Goal: Book appointment/travel/reservation

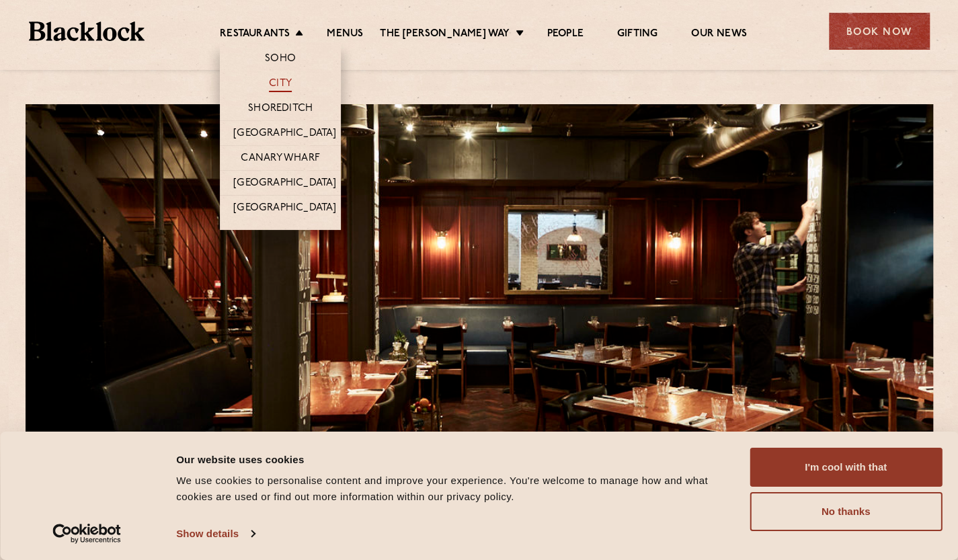
click at [292, 81] on link "City" at bounding box center [280, 84] width 23 height 15
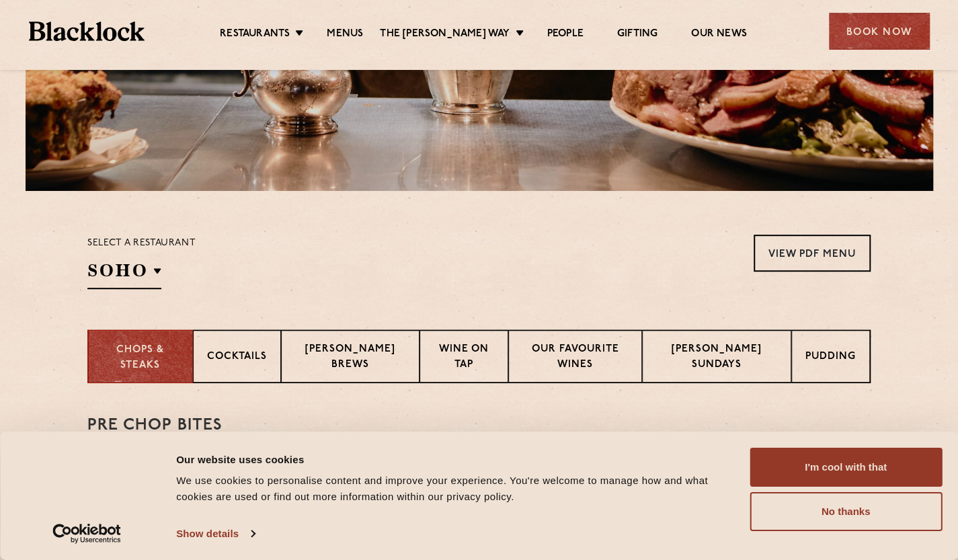
scroll to position [336, 0]
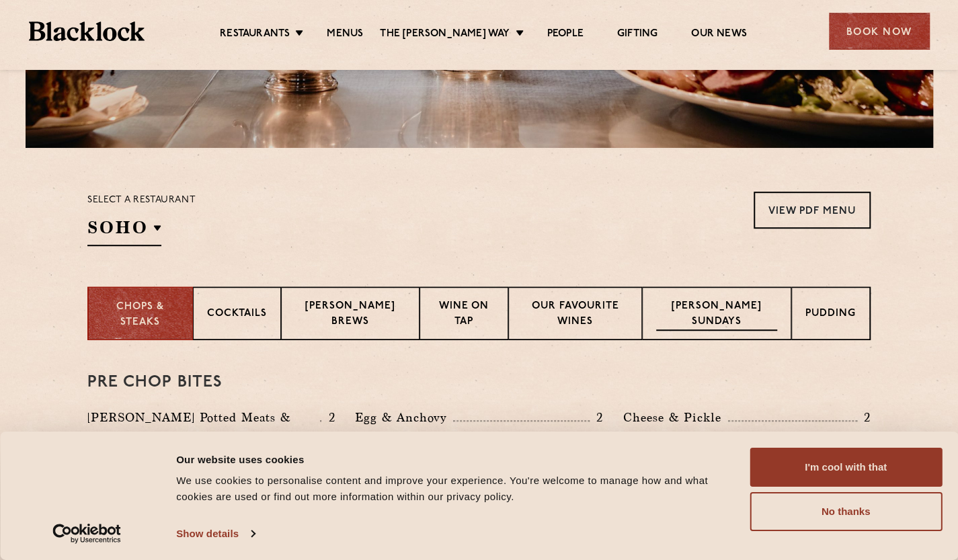
click at [736, 315] on p "Blacklock Sundays" at bounding box center [716, 315] width 121 height 32
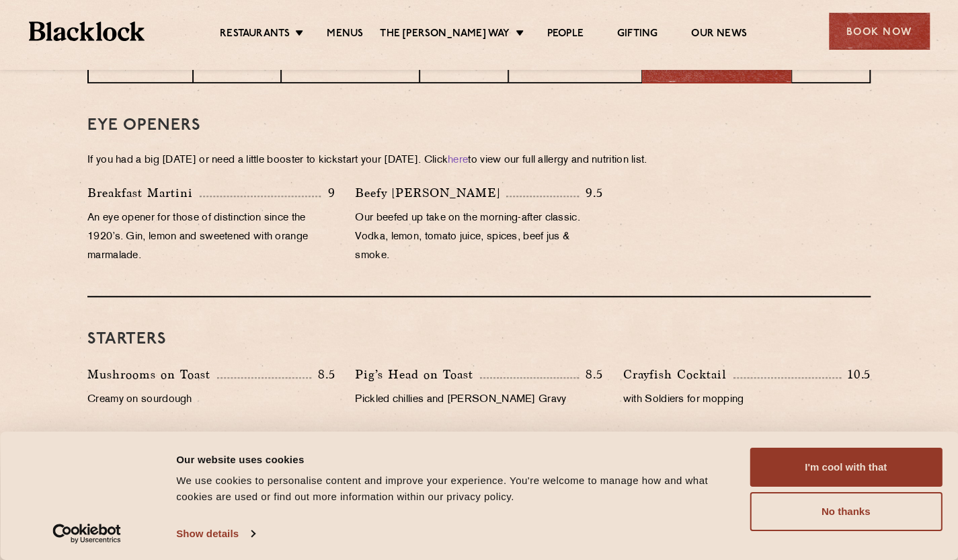
scroll to position [324, 0]
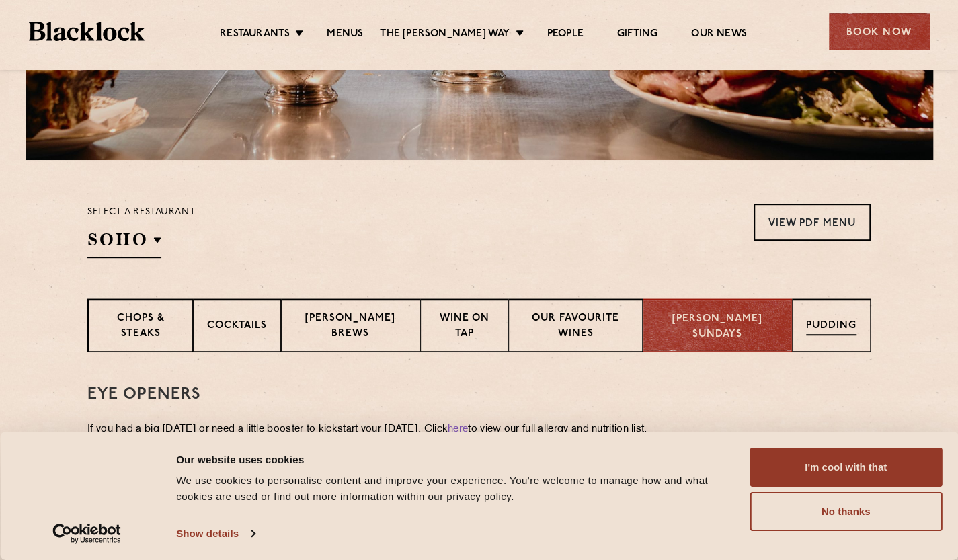
click at [809, 325] on p "Pudding" at bounding box center [831, 327] width 50 height 17
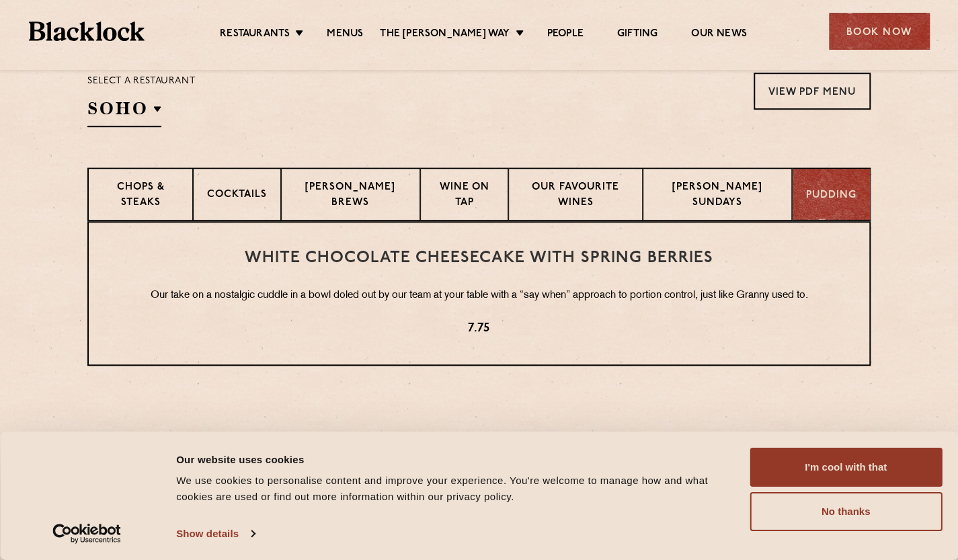
scroll to position [459, 0]
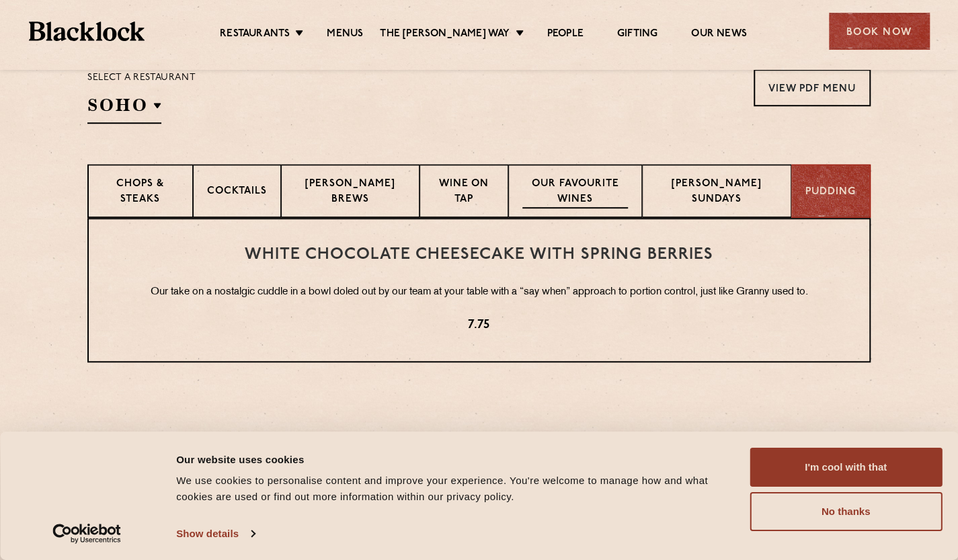
click at [563, 194] on p "Our favourite wines" at bounding box center [575, 193] width 106 height 32
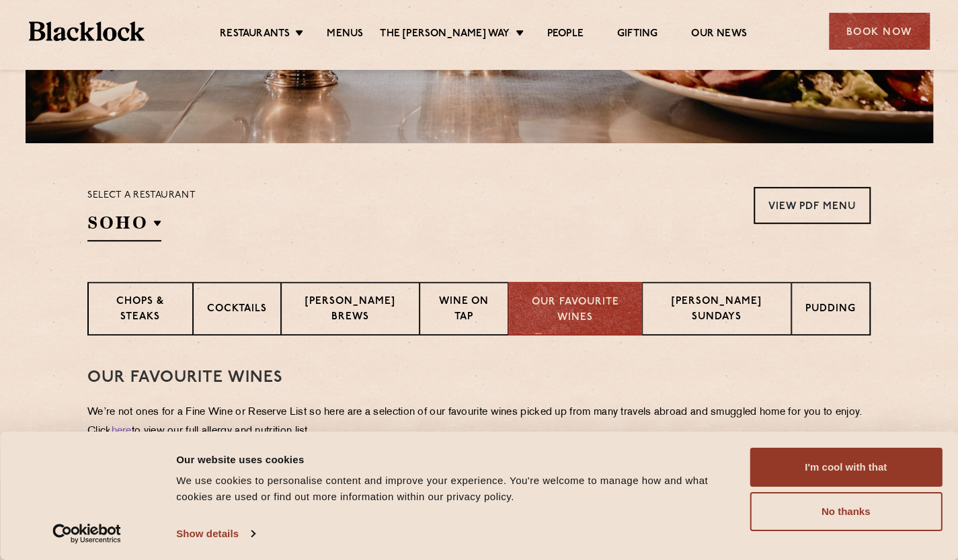
scroll to position [391, 0]
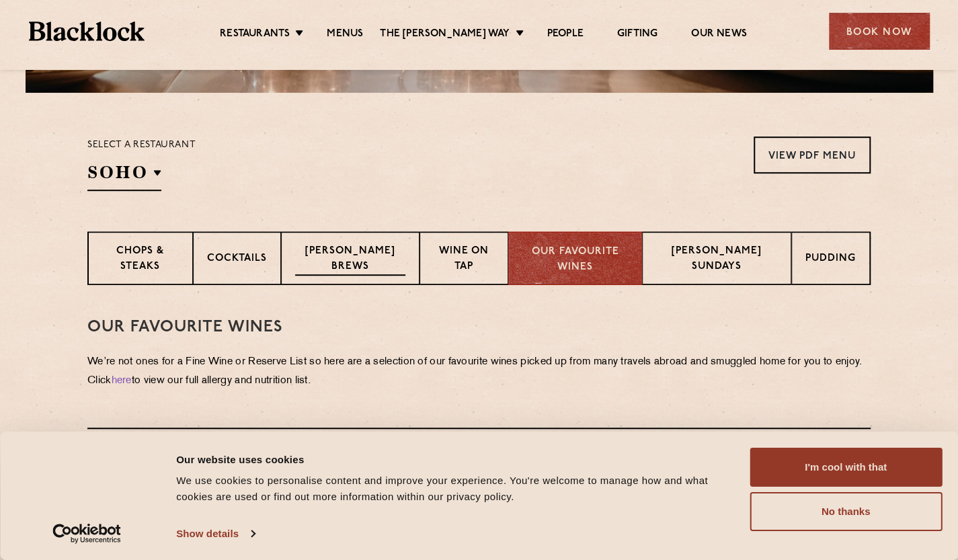
click at [360, 264] on p "Blacklock Brews" at bounding box center [350, 260] width 110 height 32
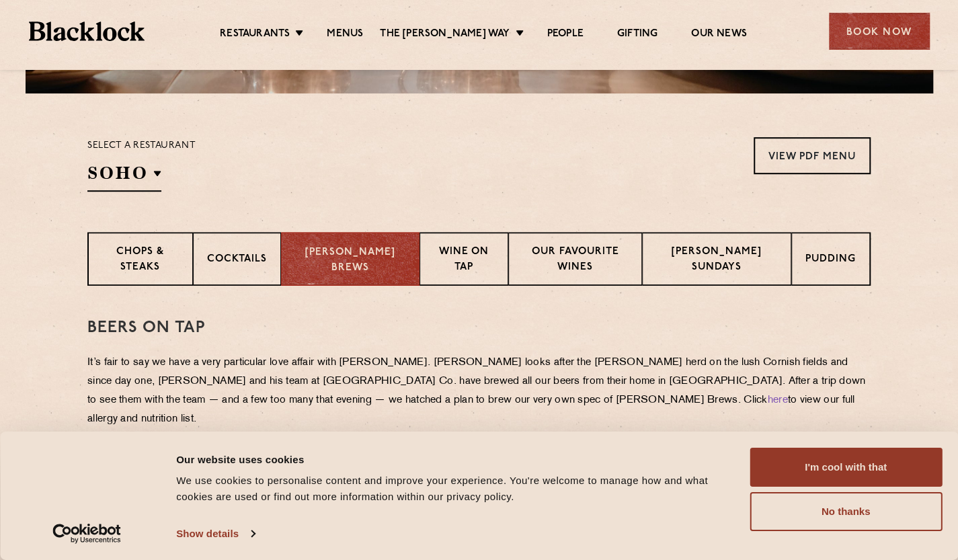
scroll to position [403, 0]
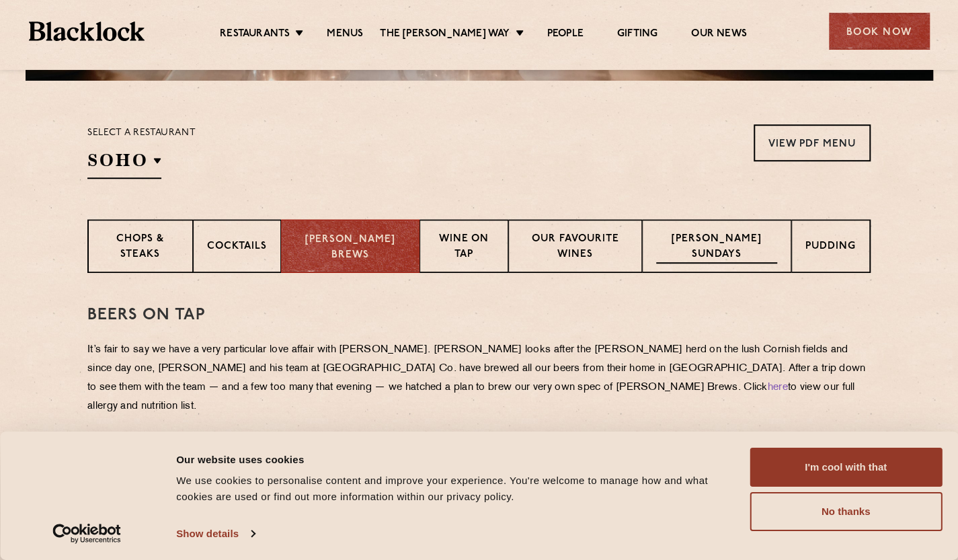
click at [752, 233] on p "Blacklock Sundays" at bounding box center [716, 248] width 121 height 32
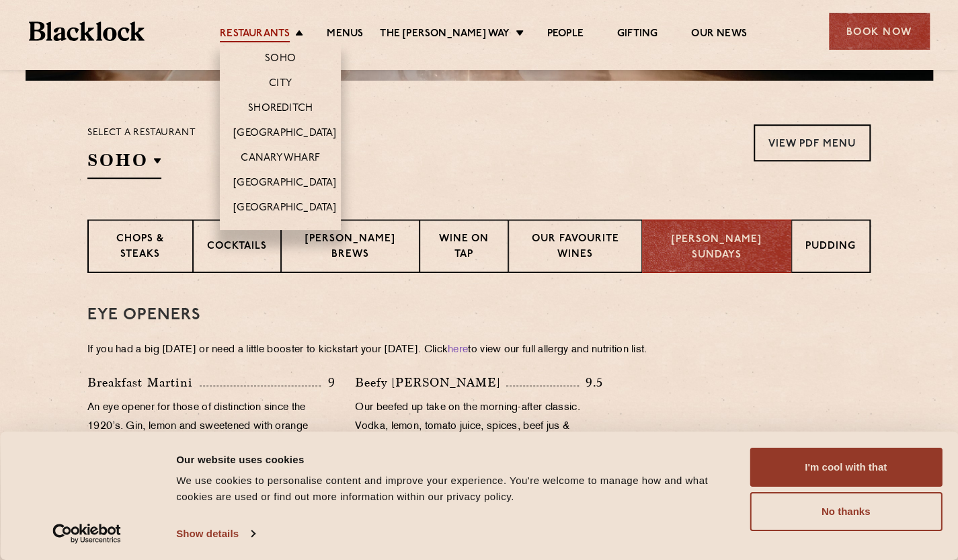
click at [284, 31] on link "Restaurants" at bounding box center [255, 35] width 70 height 15
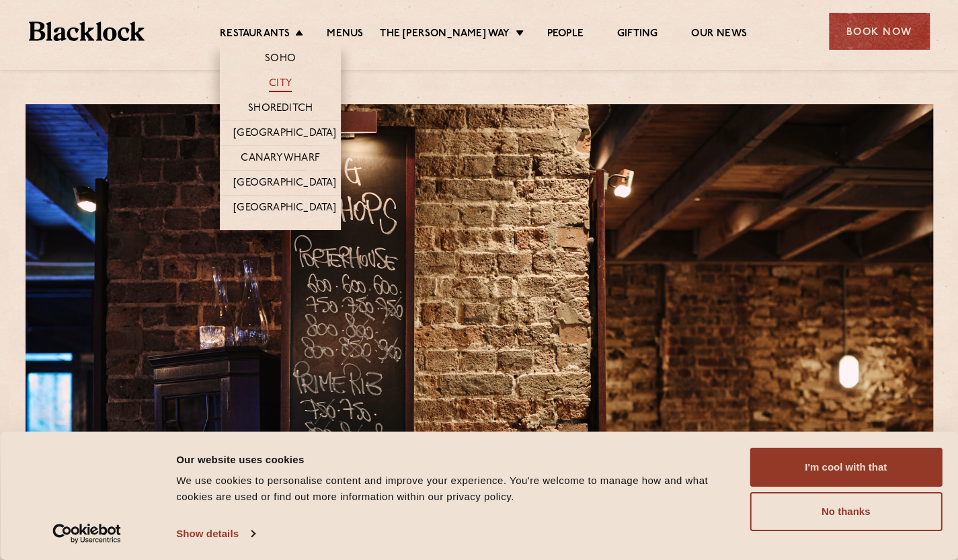
click at [292, 81] on link "City" at bounding box center [280, 84] width 23 height 15
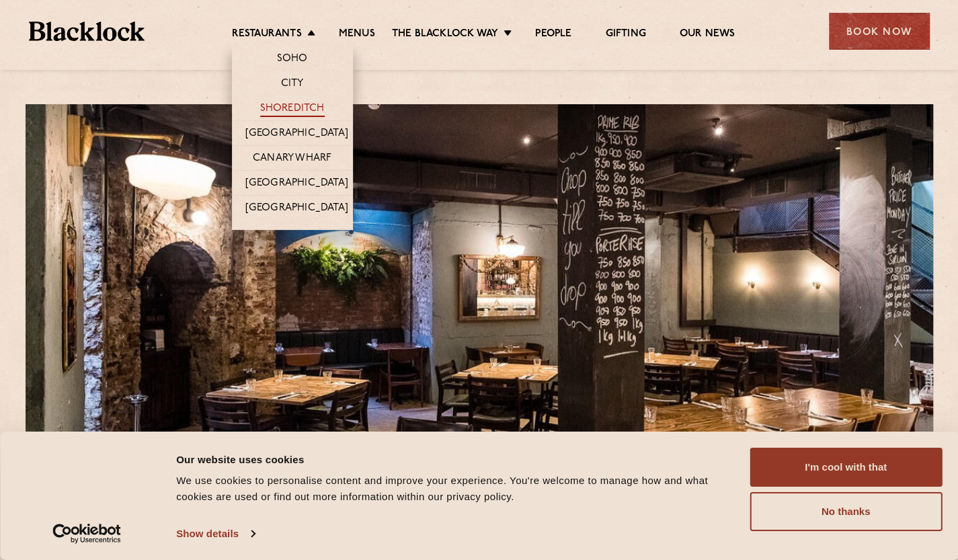
click at [313, 111] on link "Shoreditch" at bounding box center [292, 109] width 65 height 15
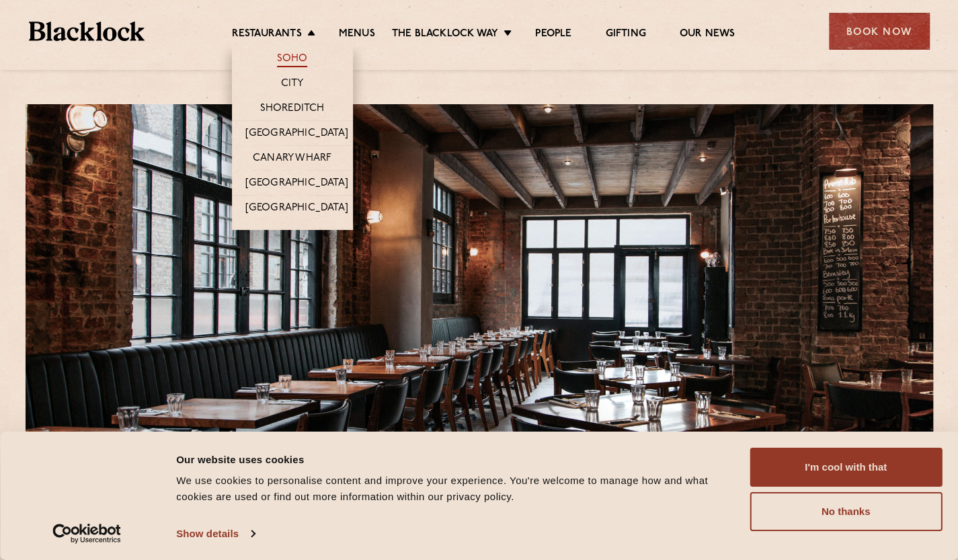
click at [286, 55] on link "Soho" at bounding box center [292, 59] width 31 height 15
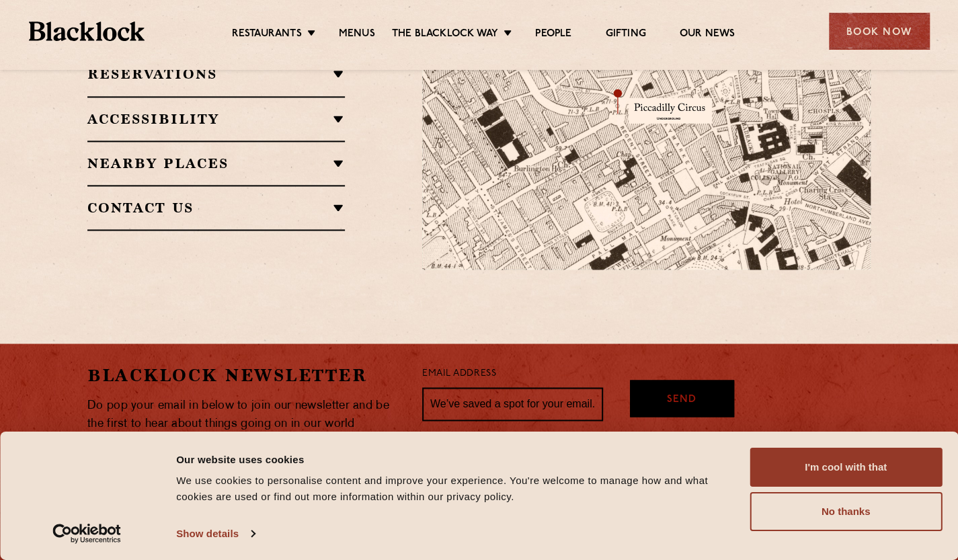
scroll to position [1008, 0]
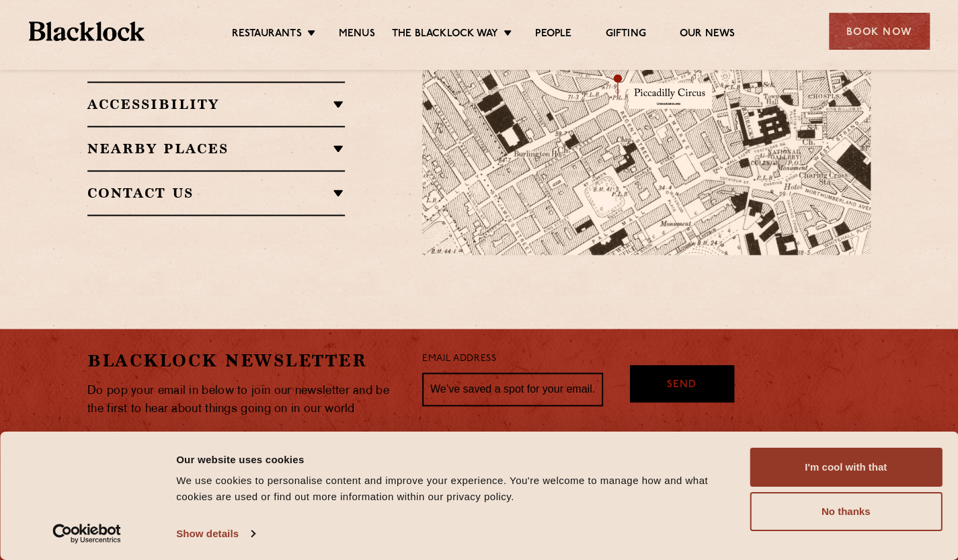
click at [323, 141] on h2 "Nearby Places" at bounding box center [215, 149] width 257 height 16
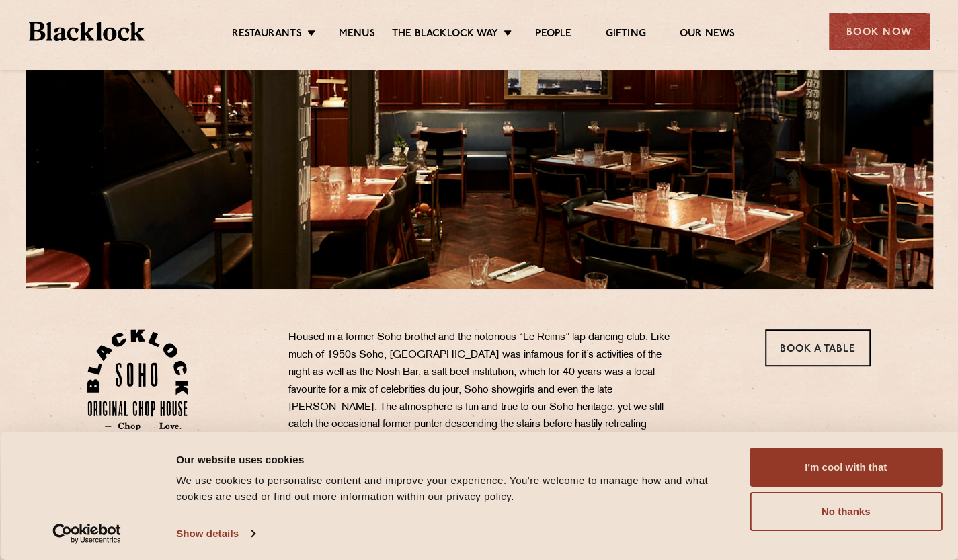
scroll to position [0, 0]
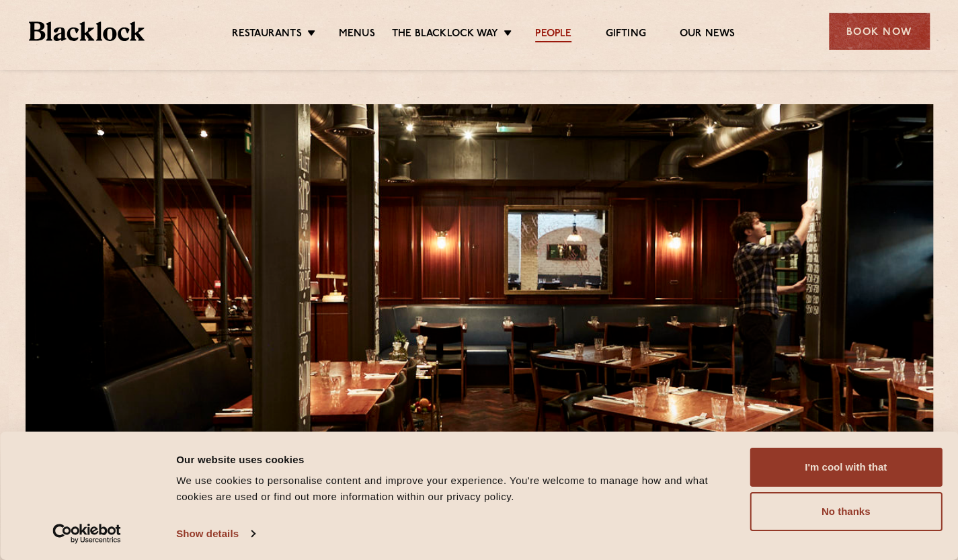
click at [556, 31] on link "People" at bounding box center [553, 35] width 36 height 15
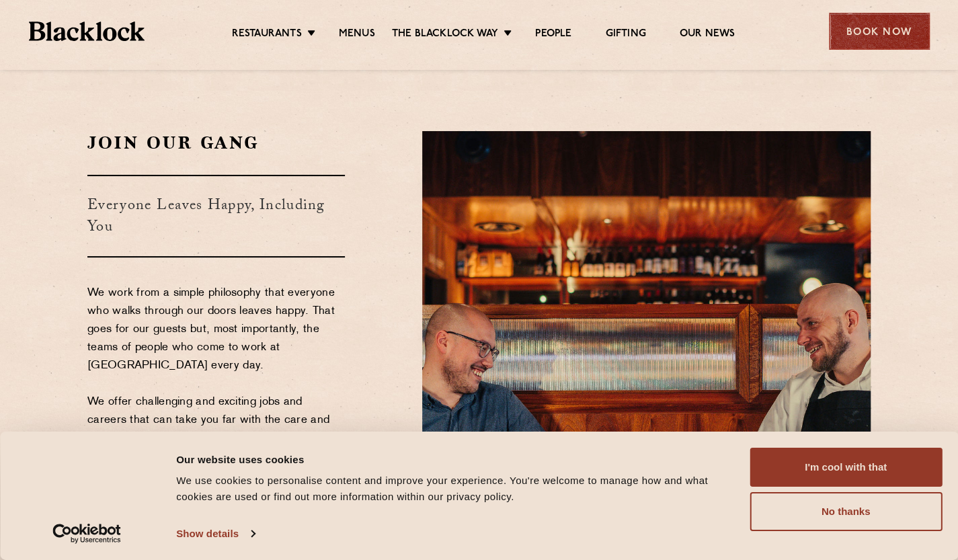
click at [868, 38] on div "Book Now" at bounding box center [879, 31] width 101 height 37
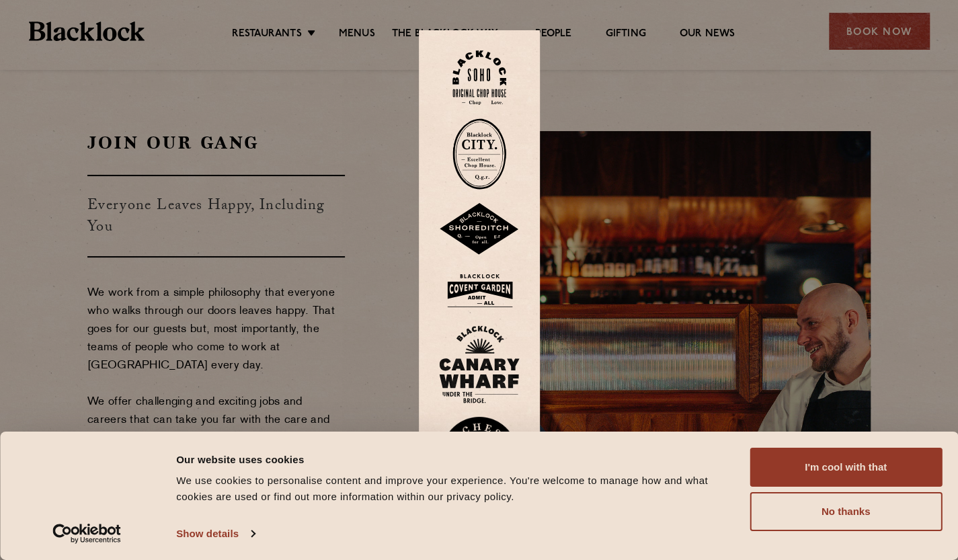
click at [491, 155] on img at bounding box center [479, 153] width 54 height 71
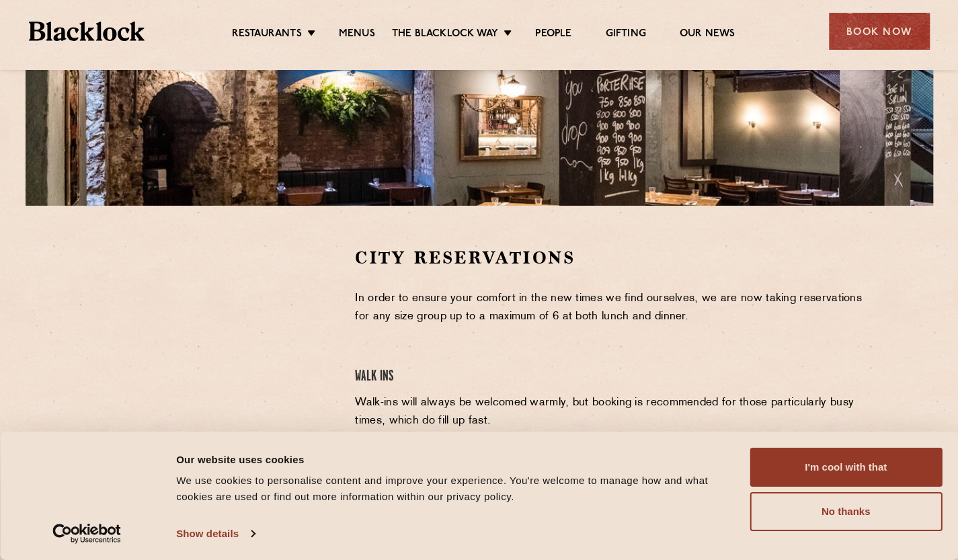
scroll to position [202, 0]
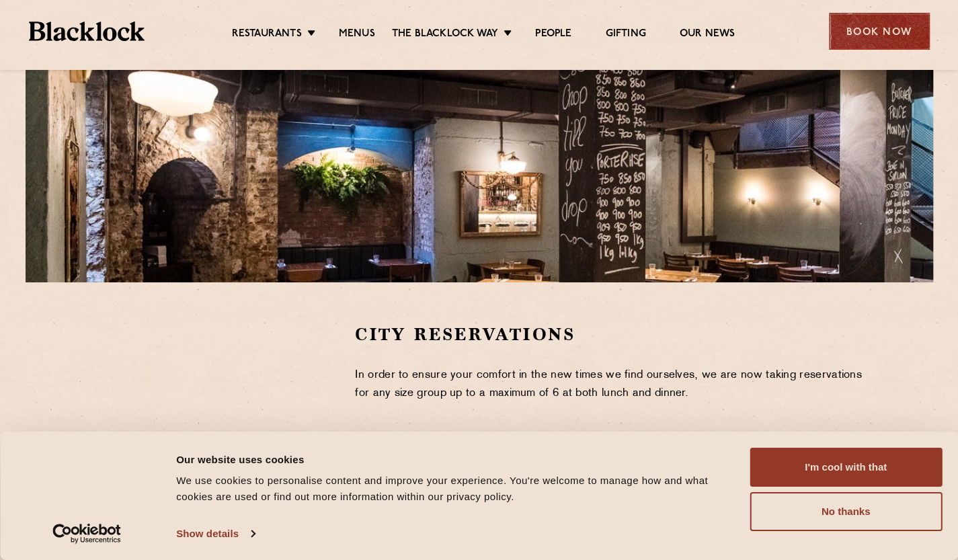
click at [890, 30] on div "Book Now" at bounding box center [879, 31] width 101 height 37
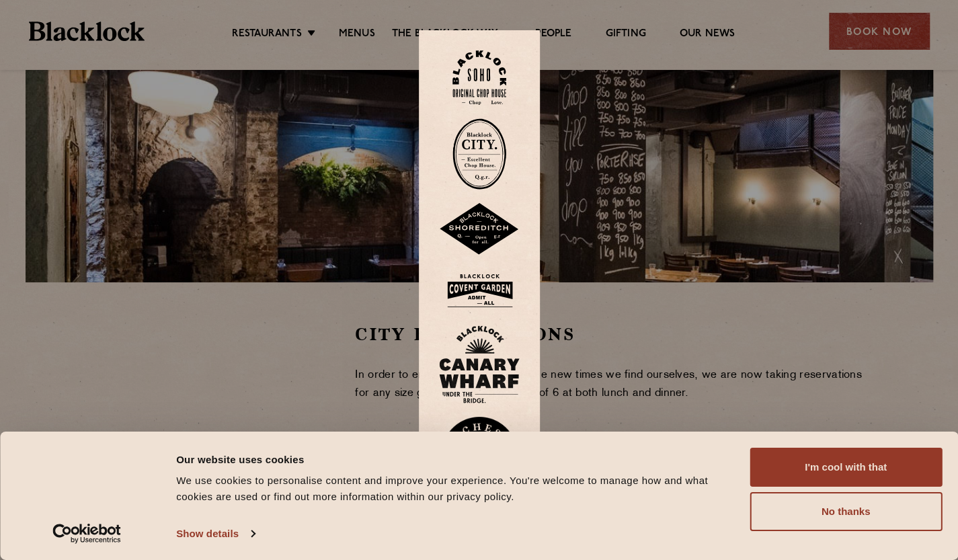
click at [487, 75] on img at bounding box center [479, 77] width 54 height 54
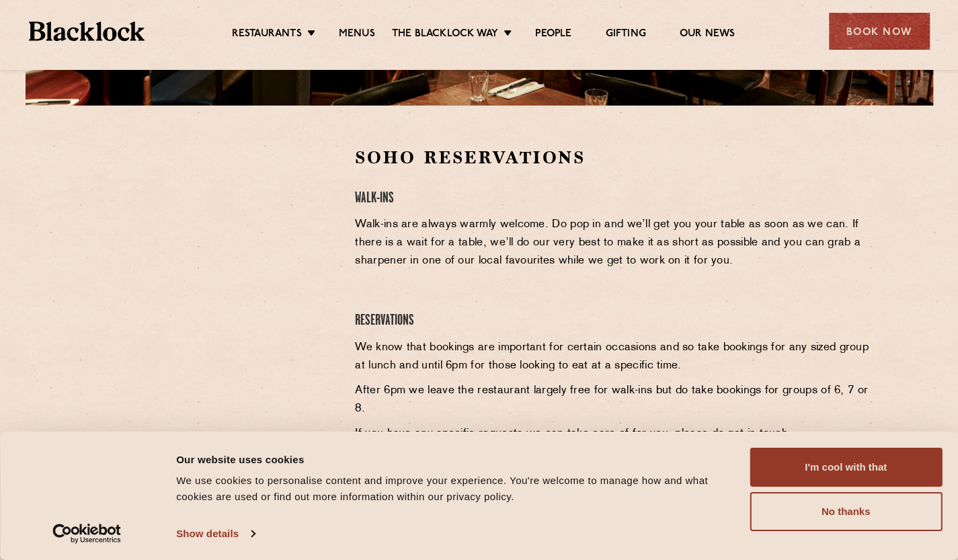
scroll to position [269, 0]
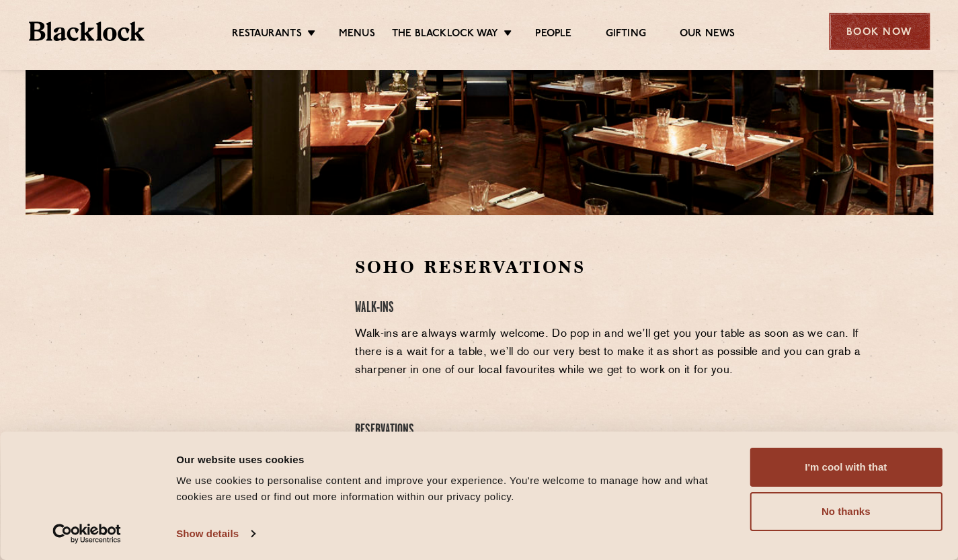
click at [867, 35] on div "Book Now" at bounding box center [879, 31] width 101 height 37
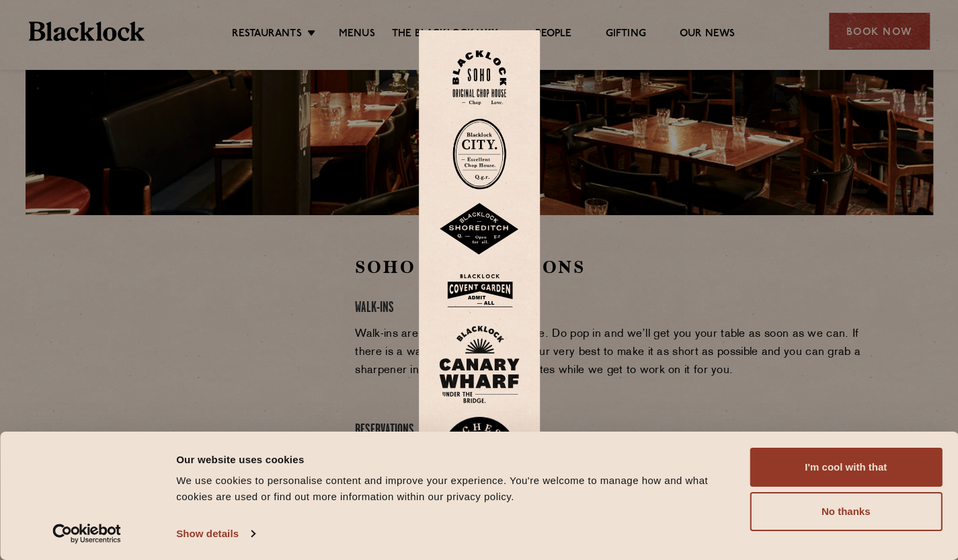
click at [485, 221] on img at bounding box center [479, 229] width 81 height 52
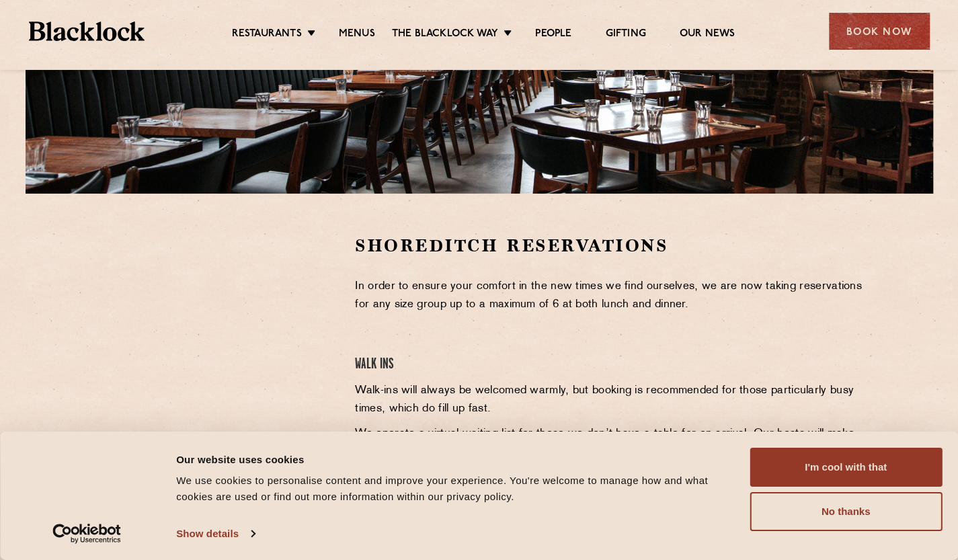
scroll to position [336, 0]
